Goal: Book appointment/travel/reservation

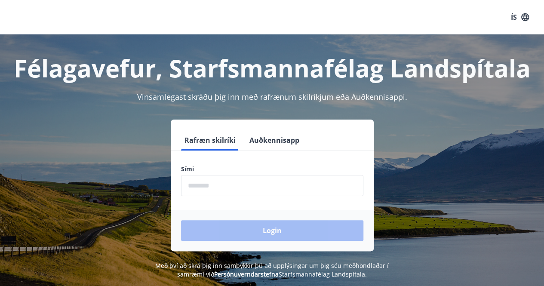
click at [191, 188] on input "phone" at bounding box center [272, 185] width 182 height 21
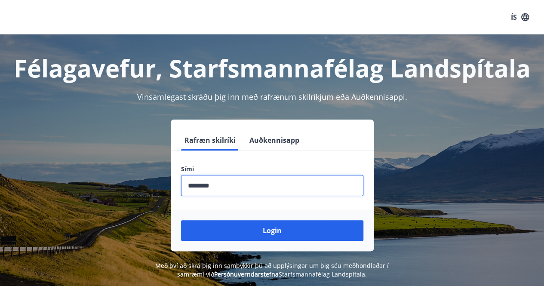
type input "********"
click at [181, 220] on button "Login" at bounding box center [272, 230] width 182 height 21
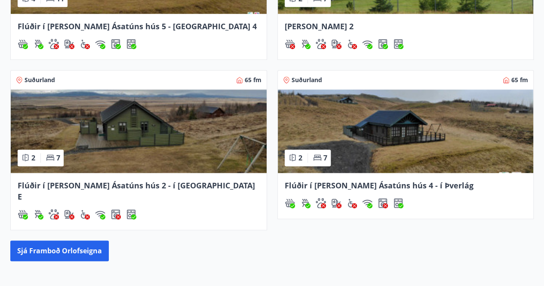
scroll to position [530, 0]
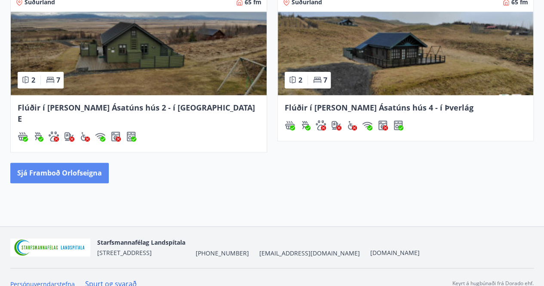
click at [58, 163] on button "Sjá framboð orlofseigna" at bounding box center [59, 173] width 99 height 21
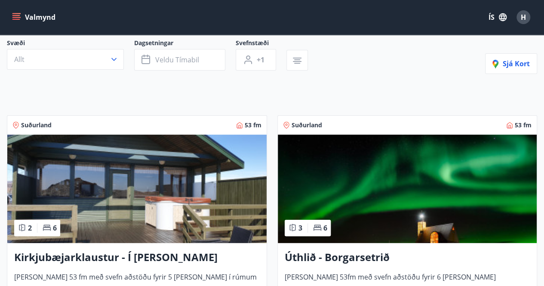
scroll to position [75, 0]
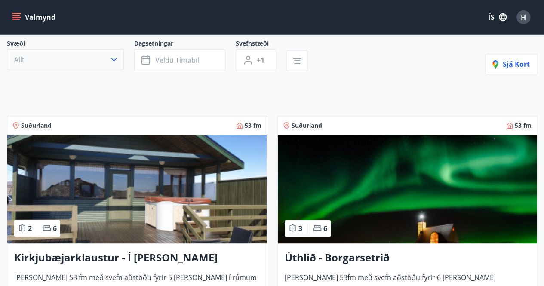
click at [77, 57] on button "Allt" at bounding box center [65, 59] width 117 height 21
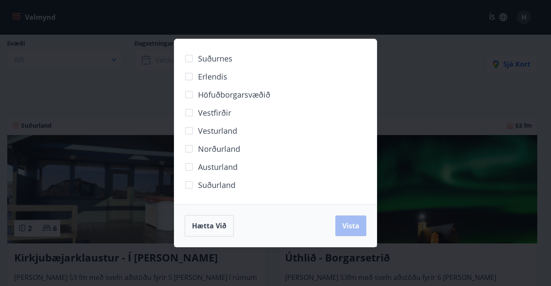
click at [90, 110] on div "Suðurnes Erlendis Höfuðborgarsvæðið [GEOGRAPHIC_DATA] [GEOGRAPHIC_DATA] [GEOGRA…" at bounding box center [275, 143] width 551 height 286
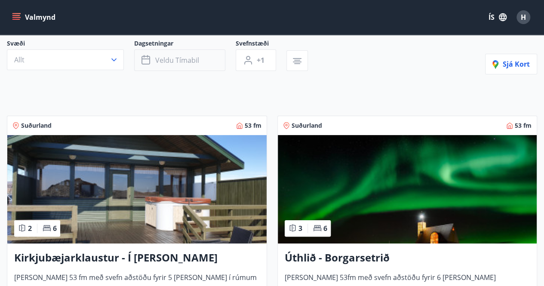
click at [168, 58] on span "Veldu tímabil" at bounding box center [177, 59] width 44 height 9
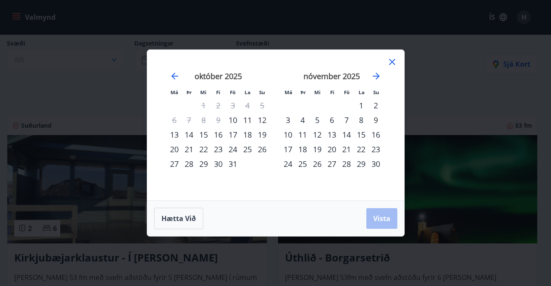
click at [230, 149] on div "24" at bounding box center [232, 149] width 15 height 15
click at [189, 163] on div "28" at bounding box center [189, 164] width 15 height 15
click at [383, 219] on span "Vista" at bounding box center [381, 218] width 17 height 9
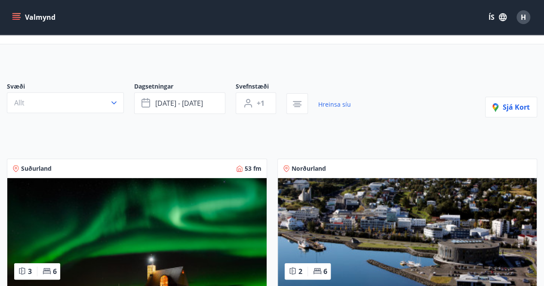
scroll to position [31, 0]
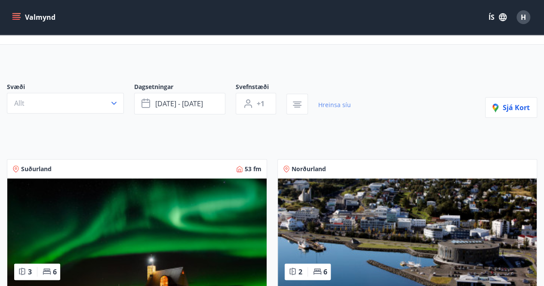
click at [330, 104] on link "Hreinsa síu" at bounding box center [334, 105] width 33 height 19
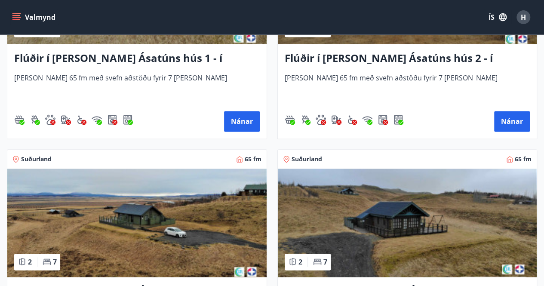
scroll to position [401, 0]
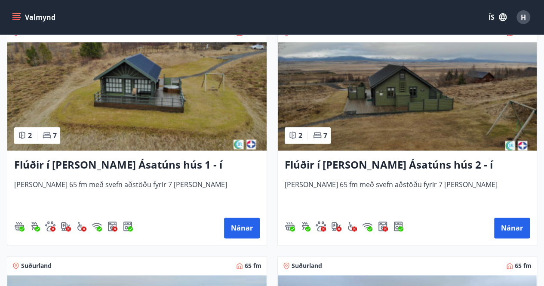
click at [17, 17] on icon "menu" at bounding box center [16, 17] width 9 height 1
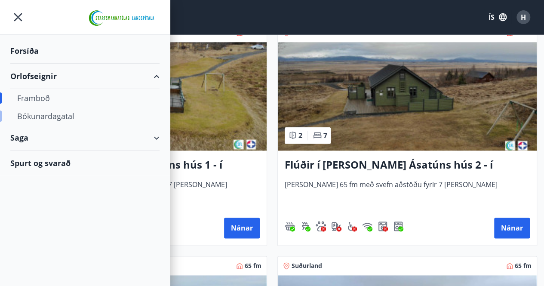
click at [40, 116] on div "Bókunardagatal" at bounding box center [85, 116] width 136 height 18
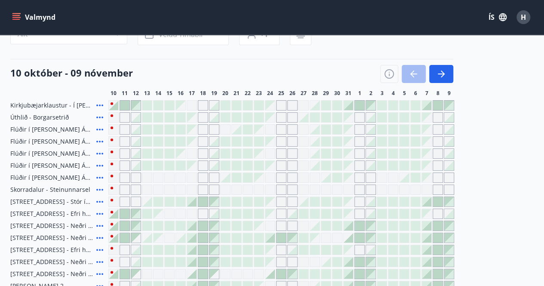
scroll to position [191, 0]
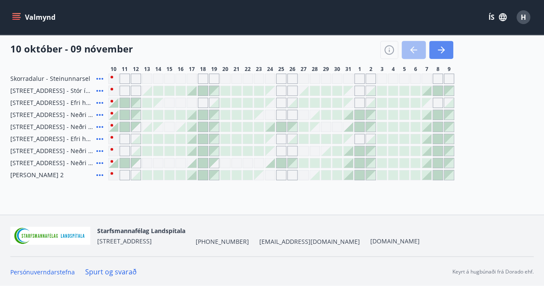
click at [442, 46] on icon "button" at bounding box center [441, 50] width 10 height 10
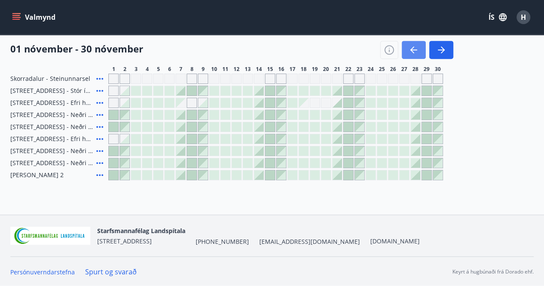
click at [410, 49] on icon "button" at bounding box center [414, 50] width 10 height 10
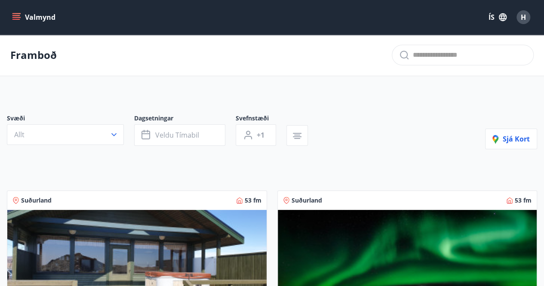
scroll to position [0, 0]
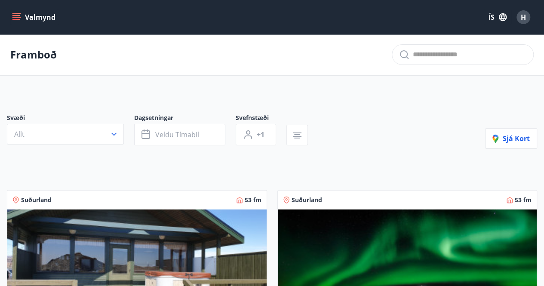
click at [16, 17] on icon "menu" at bounding box center [16, 17] width 9 height 9
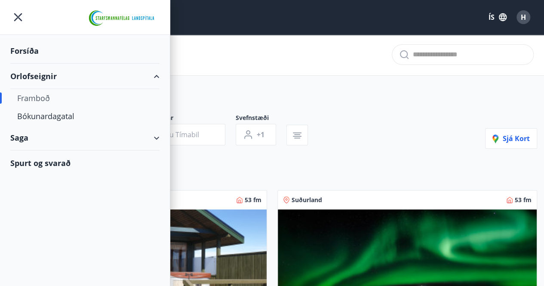
click at [154, 78] on div "Orlofseignir" at bounding box center [84, 76] width 149 height 25
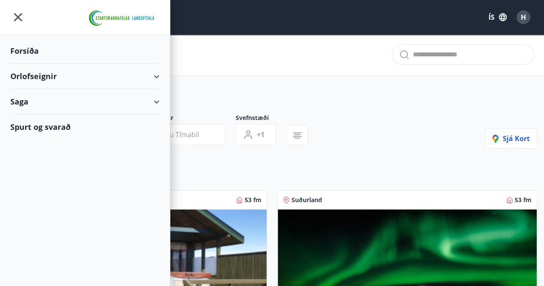
click at [154, 78] on div "Orlofseignir" at bounding box center [84, 76] width 149 height 25
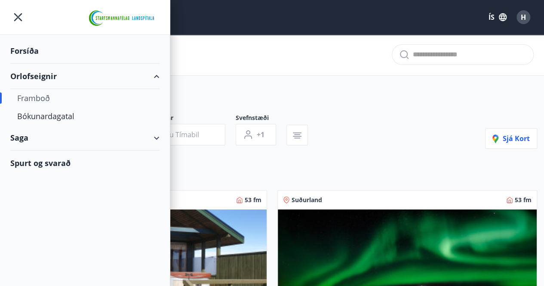
click at [27, 97] on div "Framboð" at bounding box center [85, 98] width 136 height 18
click at [31, 113] on div "Bókunardagatal" at bounding box center [85, 116] width 136 height 18
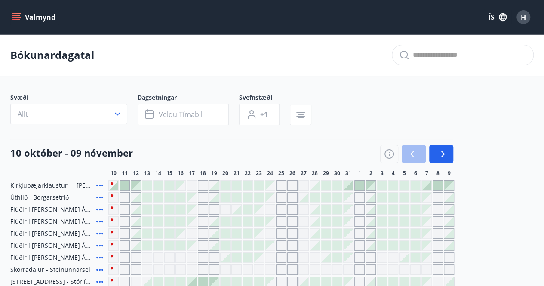
click at [282, 197] on div "Gráir dagar eru ekki bókanlegir" at bounding box center [281, 197] width 10 height 10
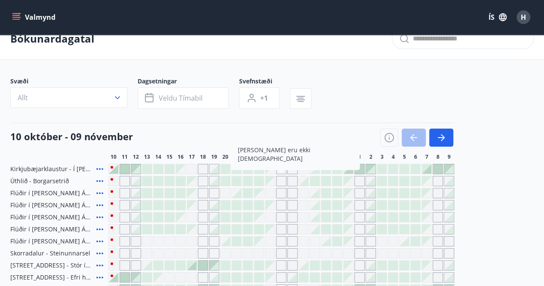
scroll to position [17, 0]
click at [170, 182] on div at bounding box center [169, 180] width 9 height 9
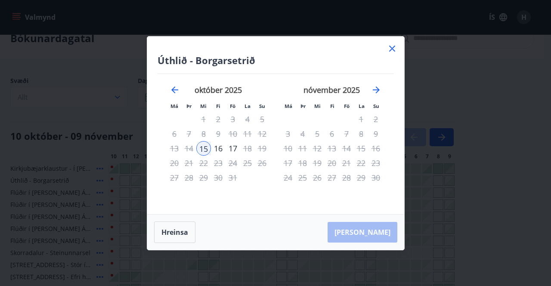
click at [390, 50] on icon at bounding box center [392, 49] width 6 height 6
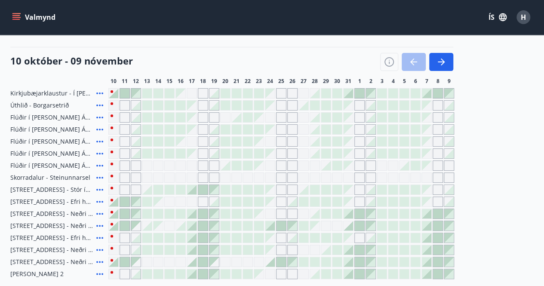
scroll to position [89, 0]
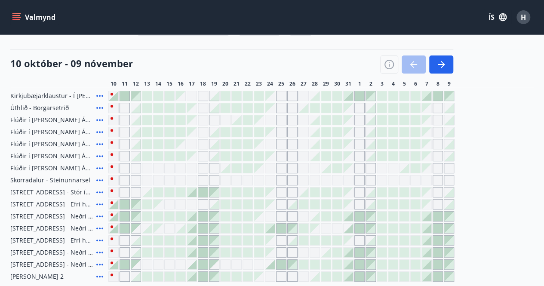
click at [200, 120] on div "Gráir dagar eru ekki bókanlegir" at bounding box center [203, 120] width 10 height 10
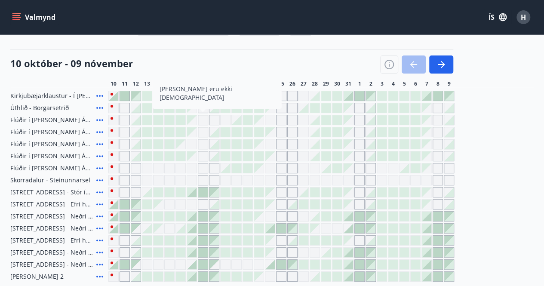
click at [179, 119] on div at bounding box center [180, 119] width 9 height 9
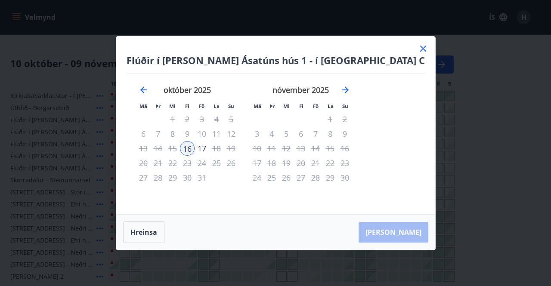
click at [420, 48] on icon at bounding box center [423, 49] width 6 height 6
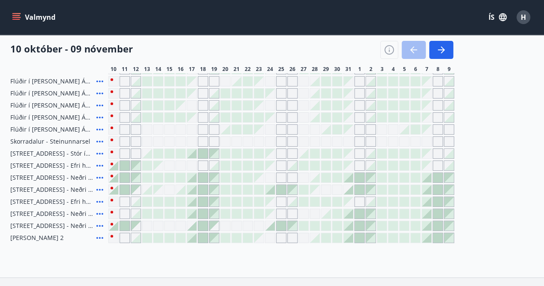
scroll to position [129, 0]
click at [173, 116] on div at bounding box center [169, 116] width 9 height 9
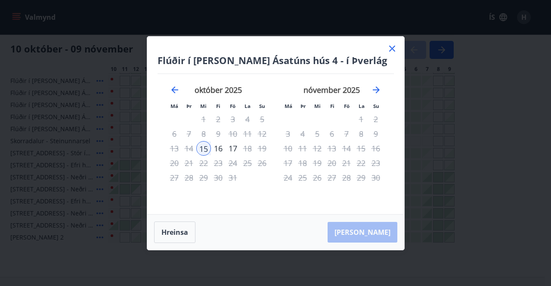
click at [391, 50] on icon at bounding box center [392, 48] width 10 height 10
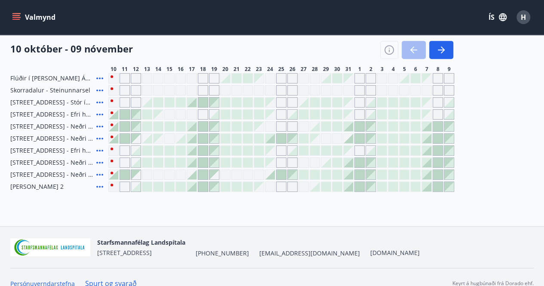
scroll to position [180, 0]
click at [202, 186] on div at bounding box center [202, 185] width 9 height 9
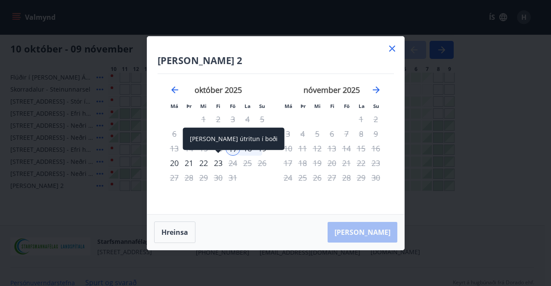
click at [216, 163] on div "23" at bounding box center [218, 163] width 15 height 15
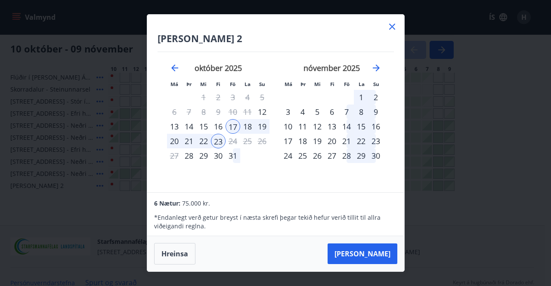
click at [280, 185] on div "Dalvík - Lynghólar 2 Má Þr Mi Fi Fö La Su Má Þr Mi Fi Fö La Su [DATE] 1 2 3 4 5…" at bounding box center [275, 104] width 257 height 178
click at [234, 142] on div "24" at bounding box center [232, 141] width 15 height 15
click at [248, 128] on div "18" at bounding box center [247, 126] width 15 height 15
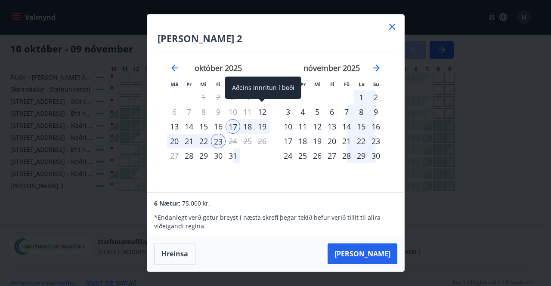
click at [263, 111] on div "12" at bounding box center [262, 112] width 15 height 15
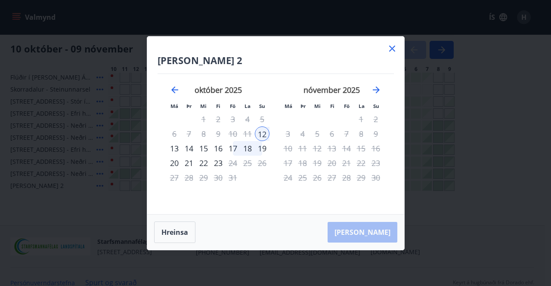
click at [244, 197] on div "[DATE] 1 2 3 4 5 6 7 8 9 10 11 12 13 14 15 16 17 18 19 20 21 22 23 24 25 26 27 …" at bounding box center [218, 144] width 114 height 141
click at [318, 150] on div "12" at bounding box center [317, 148] width 15 height 15
click at [206, 133] on div "8" at bounding box center [203, 133] width 15 height 15
click at [231, 161] on div "24" at bounding box center [232, 163] width 15 height 15
click at [392, 48] on icon at bounding box center [392, 49] width 6 height 6
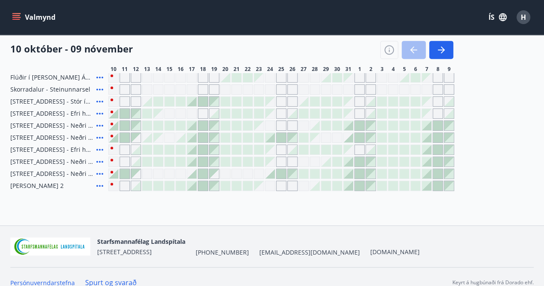
click at [202, 187] on div at bounding box center [202, 185] width 9 height 9
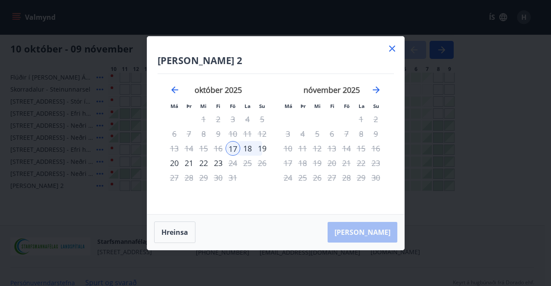
click at [391, 48] on icon at bounding box center [392, 49] width 6 height 6
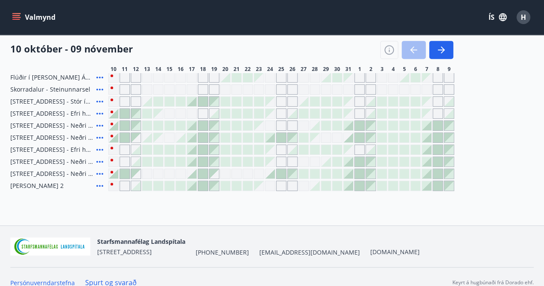
click at [202, 100] on div at bounding box center [202, 101] width 9 height 9
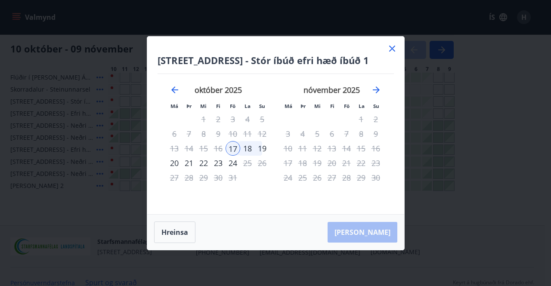
click at [217, 134] on div "9" at bounding box center [218, 133] width 15 height 15
click at [200, 148] on div "15" at bounding box center [203, 148] width 15 height 15
click at [205, 148] on div "15" at bounding box center [203, 148] width 15 height 15
click at [392, 49] on icon at bounding box center [391, 48] width 1 height 1
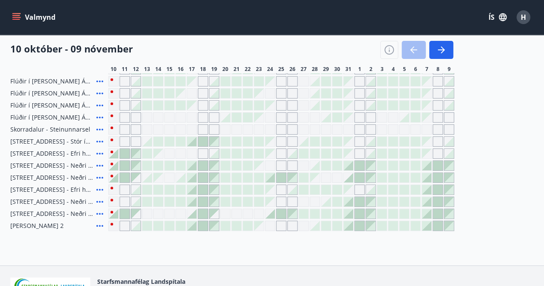
scroll to position [140, 0]
click at [182, 116] on div "Gráir dagar eru ekki bókanlegir" at bounding box center [181, 118] width 10 height 10
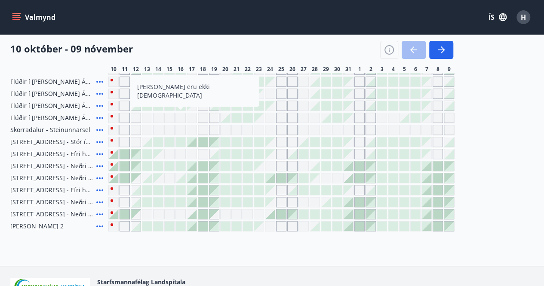
click at [248, 117] on div at bounding box center [247, 117] width 9 height 9
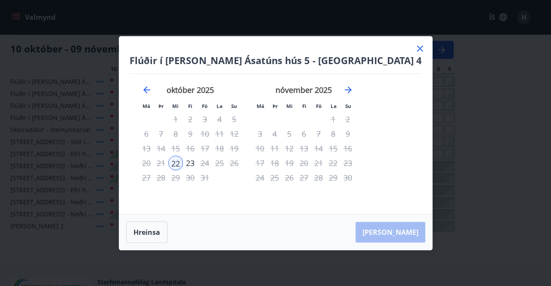
click at [415, 49] on icon at bounding box center [420, 48] width 10 height 10
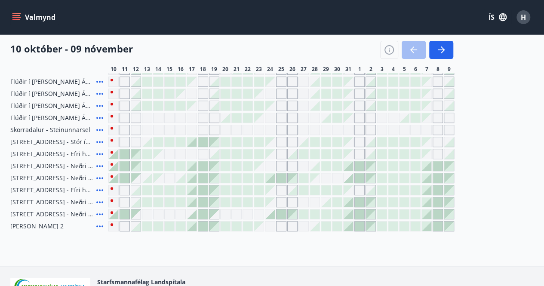
click at [259, 177] on div at bounding box center [258, 177] width 9 height 9
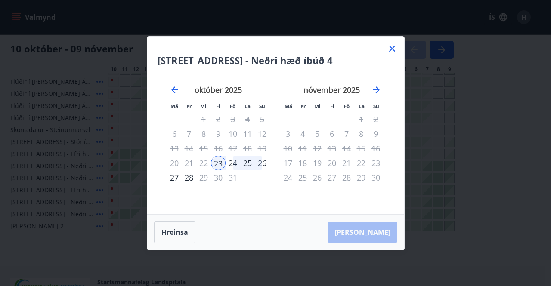
click at [251, 205] on div "Hrafnagilsstræti 23 - Neðri hæð íbúð 4 Má Þr Mi Fi Fö La Su Má Þr Mi Fi Fö La S…" at bounding box center [275, 126] width 257 height 178
click at [391, 48] on icon at bounding box center [392, 49] width 6 height 6
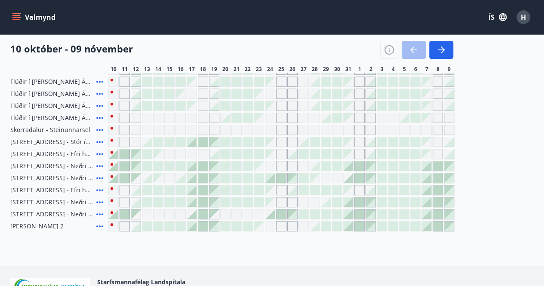
click at [203, 165] on div at bounding box center [202, 165] width 9 height 9
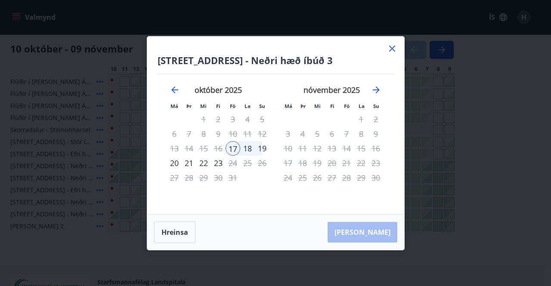
click at [395, 47] on icon at bounding box center [392, 48] width 10 height 10
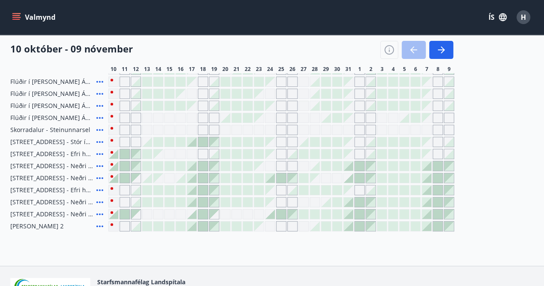
click at [202, 151] on div "Gráir dagar eru ekki bókanlegir" at bounding box center [203, 154] width 10 height 10
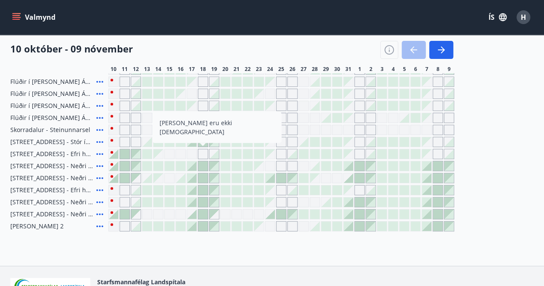
click at [215, 155] on div at bounding box center [214, 153] width 9 height 9
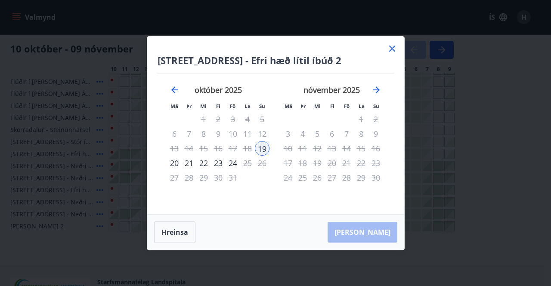
click at [391, 47] on icon at bounding box center [392, 49] width 6 height 6
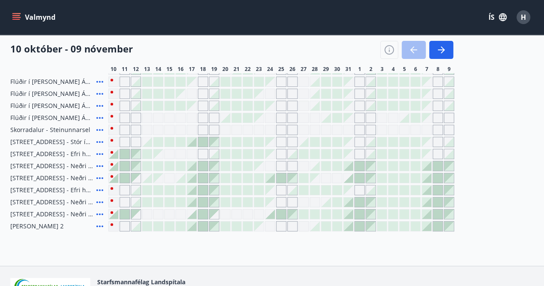
click at [203, 212] on div at bounding box center [202, 214] width 9 height 9
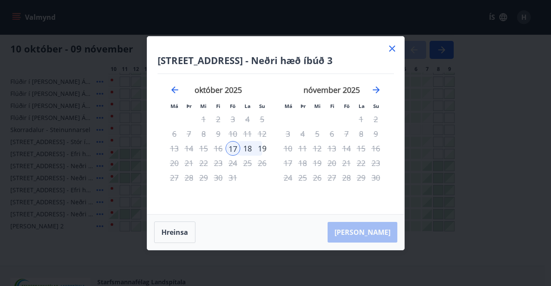
click at [392, 49] on icon at bounding box center [391, 48] width 1 height 1
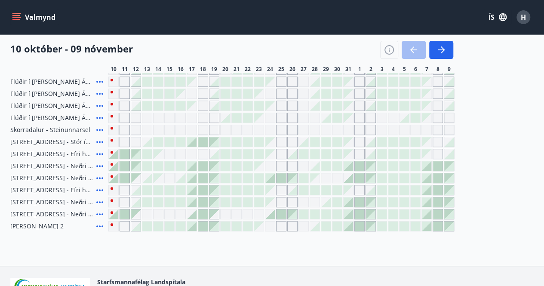
click at [202, 141] on div at bounding box center [202, 141] width 9 height 9
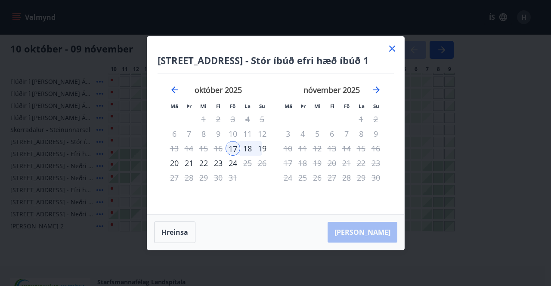
click at [392, 47] on icon at bounding box center [392, 48] width 10 height 10
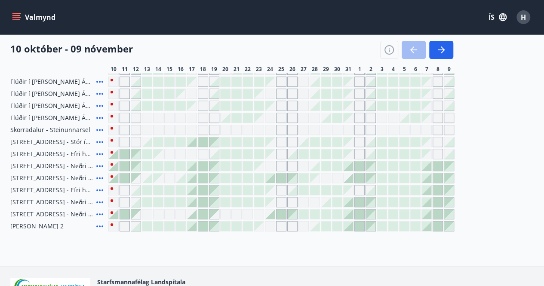
click at [204, 213] on div at bounding box center [202, 214] width 9 height 9
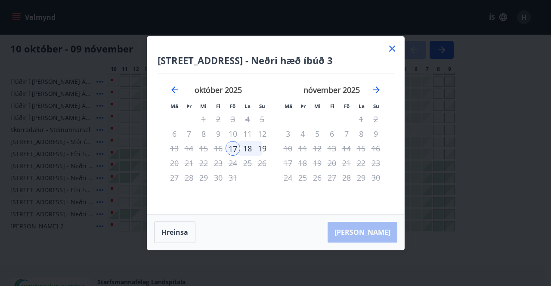
click at [390, 48] on icon at bounding box center [392, 48] width 10 height 10
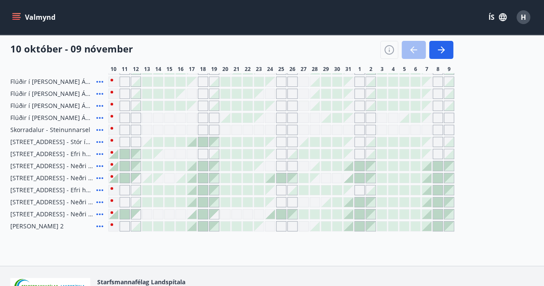
click at [203, 188] on div at bounding box center [202, 189] width 9 height 9
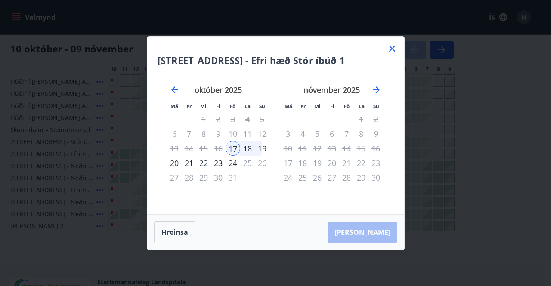
click at [392, 48] on icon at bounding box center [392, 49] width 6 height 6
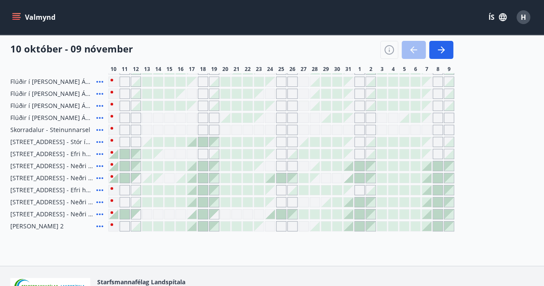
click at [207, 199] on div at bounding box center [202, 201] width 9 height 9
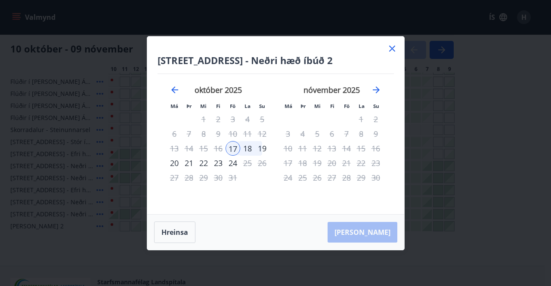
click at [391, 48] on icon at bounding box center [392, 49] width 6 height 6
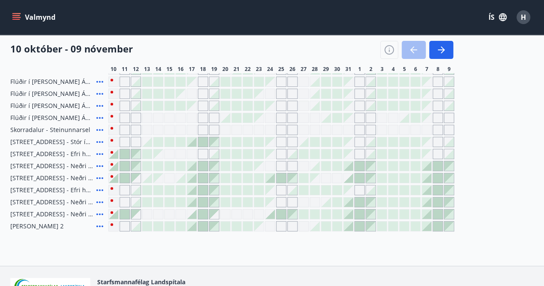
click at [15, 15] on icon "menu" at bounding box center [16, 15] width 8 height 1
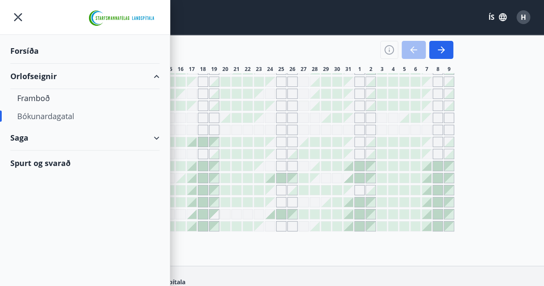
click at [60, 116] on div "Bókunardagatal" at bounding box center [85, 116] width 136 height 18
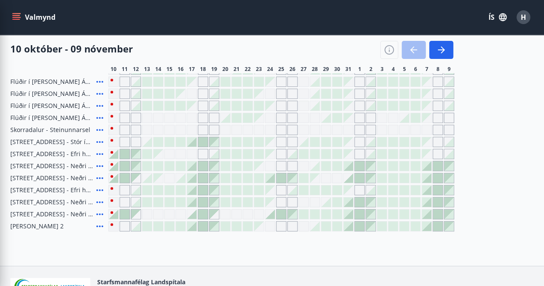
click at [497, 87] on div "Kirkjubæjarklaustur - Í [PERSON_NAME] Hæðargarðs Úthlið - Borgarsetrið Flúðir í…" at bounding box center [272, 135] width 524 height 191
click at [281, 176] on div at bounding box center [281, 177] width 9 height 9
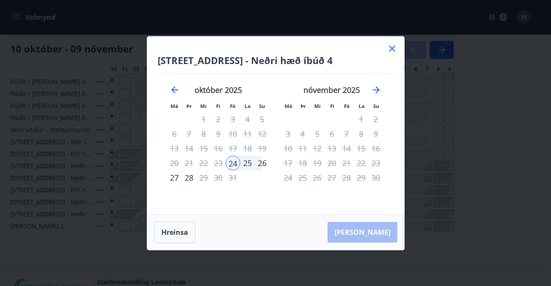
click at [392, 48] on icon at bounding box center [392, 49] width 6 height 6
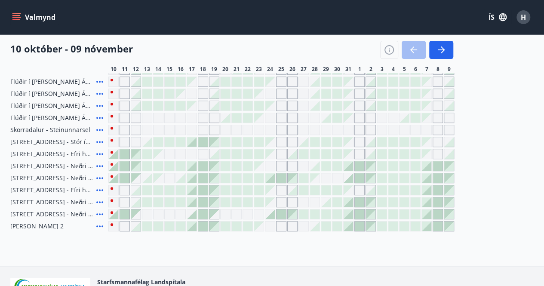
click at [18, 15] on icon "menu" at bounding box center [16, 15] width 8 height 1
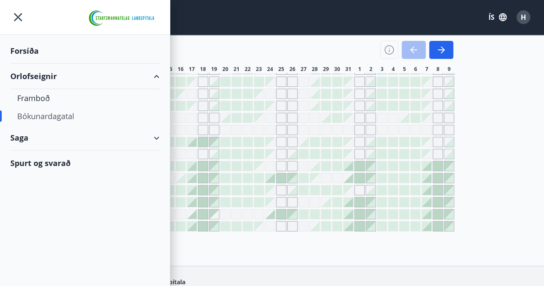
click at [33, 74] on div "Orlofseignir" at bounding box center [84, 76] width 149 height 25
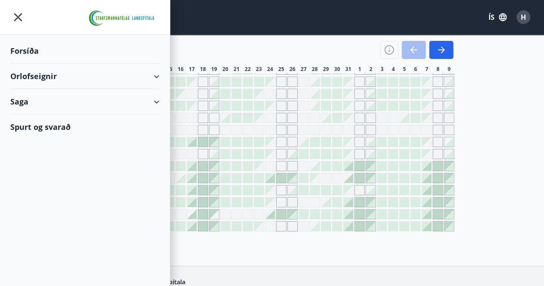
click at [157, 74] on div "Orlofseignir" at bounding box center [84, 76] width 149 height 25
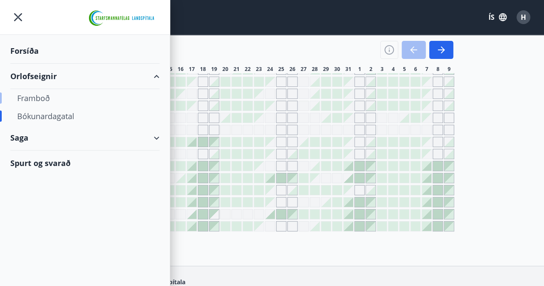
click at [39, 98] on div "Framboð" at bounding box center [85, 98] width 136 height 18
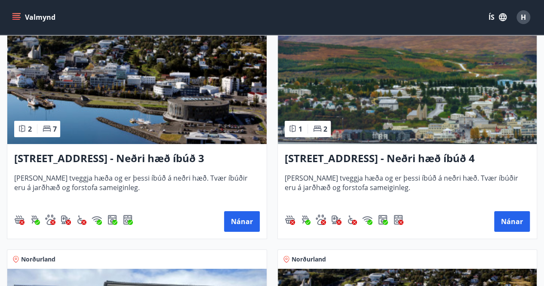
scroll to position [1340, 0]
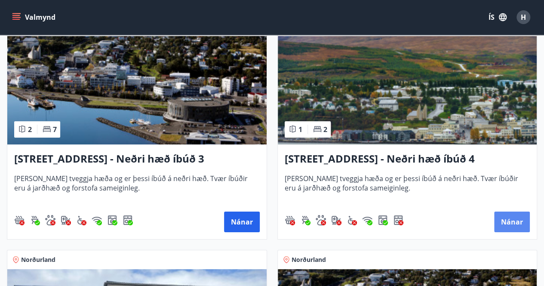
click at [508, 222] on button "Nánar" at bounding box center [512, 222] width 36 height 21
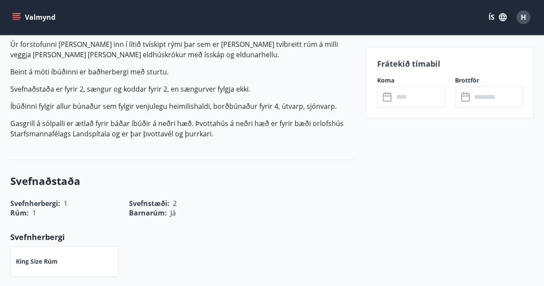
scroll to position [111, 0]
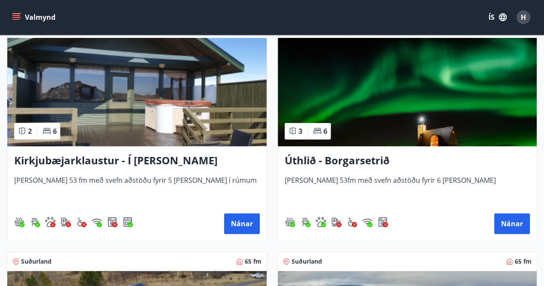
scroll to position [173, 0]
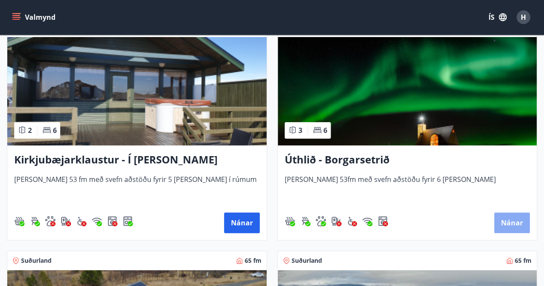
click at [510, 222] on button "Nánar" at bounding box center [512, 223] width 36 height 21
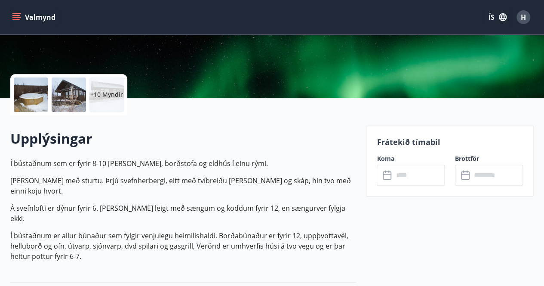
scroll to position [160, 0]
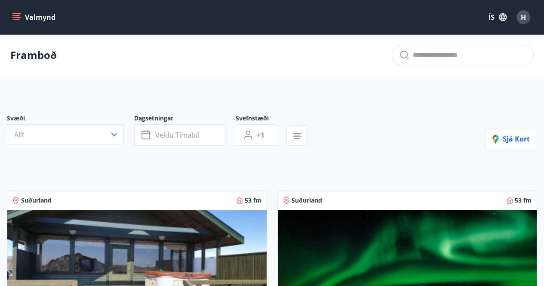
click at [14, 15] on icon "menu" at bounding box center [16, 15] width 8 height 1
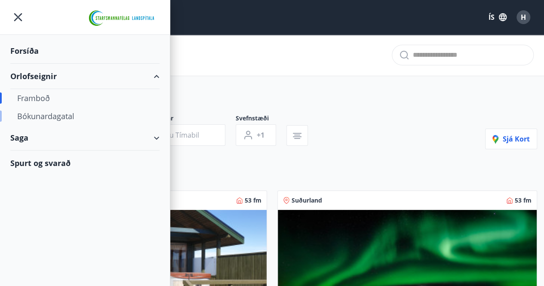
click at [43, 116] on div "Bókunardagatal" at bounding box center [85, 116] width 136 height 18
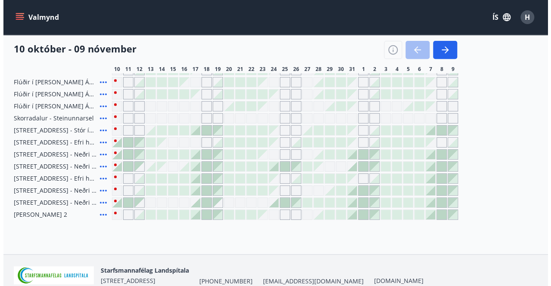
scroll to position [152, 0]
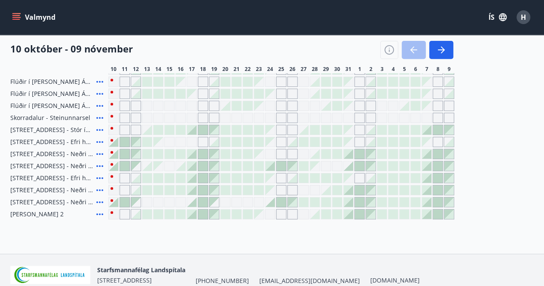
click at [282, 200] on div at bounding box center [281, 201] width 9 height 9
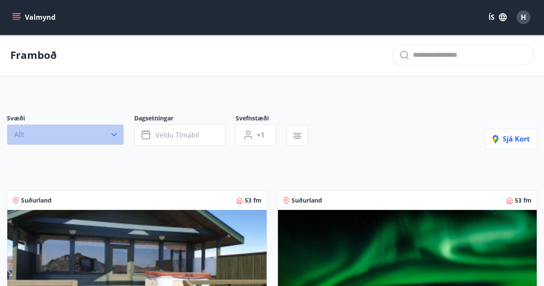
click at [116, 136] on icon "button" at bounding box center [114, 134] width 9 height 9
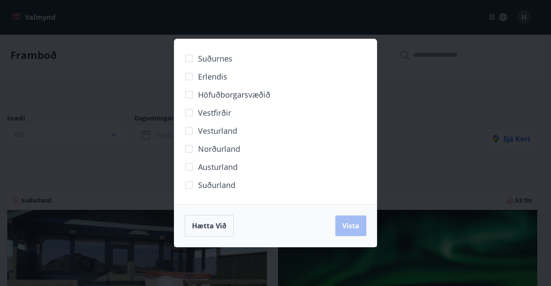
click at [436, 96] on div "Suðurnes Erlendis Höfuðborgarsvæðið [GEOGRAPHIC_DATA] [GEOGRAPHIC_DATA] [GEOGRA…" at bounding box center [275, 143] width 551 height 286
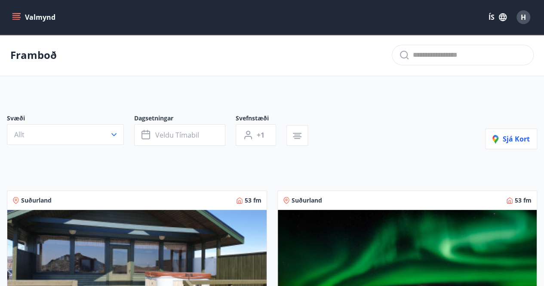
click at [17, 15] on icon "menu" at bounding box center [16, 15] width 8 height 1
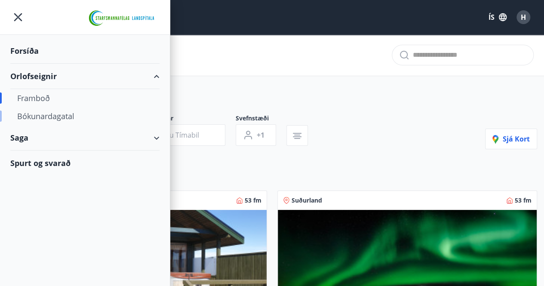
click at [59, 115] on div "Bókunardagatal" at bounding box center [85, 116] width 136 height 18
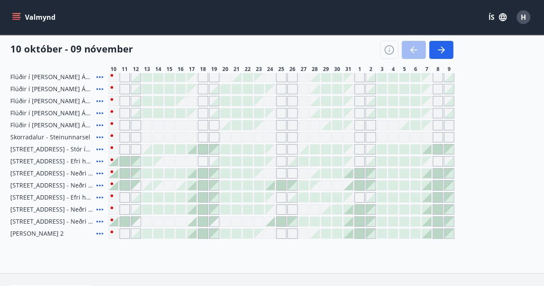
scroll to position [141, 0]
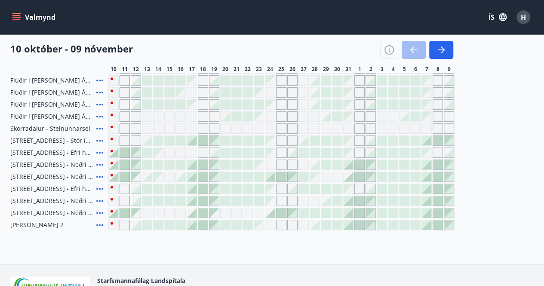
click at [510, 138] on div "Kirkjubæjarklaustur - Í [PERSON_NAME] Hæðargarðs Úthlið - Borgarsetrið Flúðir í…" at bounding box center [272, 134] width 524 height 191
click at [298, 180] on div at bounding box center [281, 177] width 346 height 10
